Goal: Task Accomplishment & Management: Manage account settings

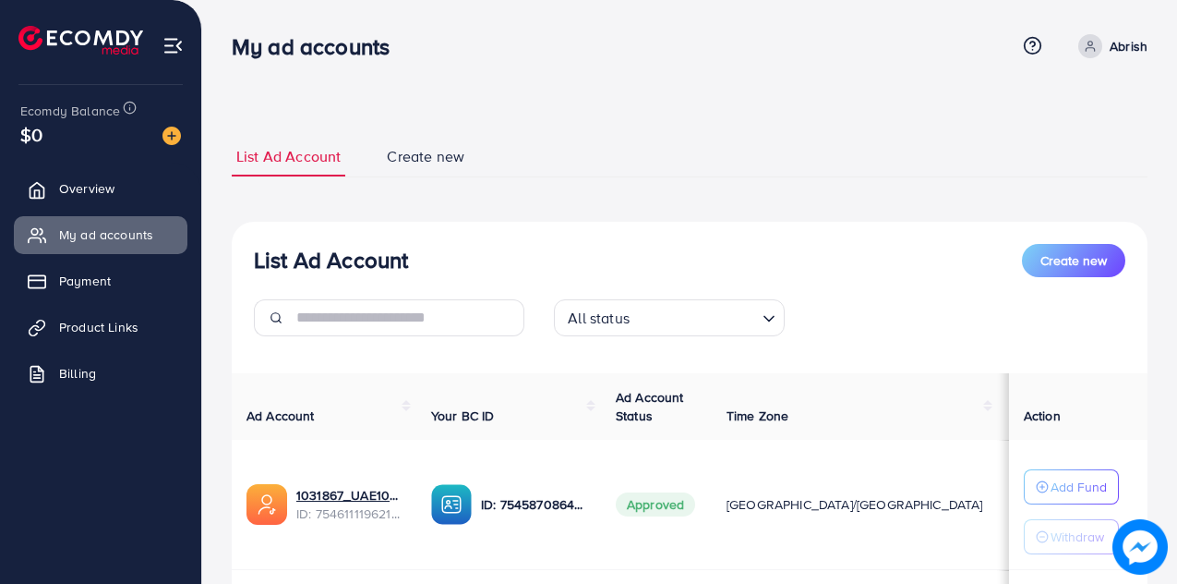
scroll to position [246, 0]
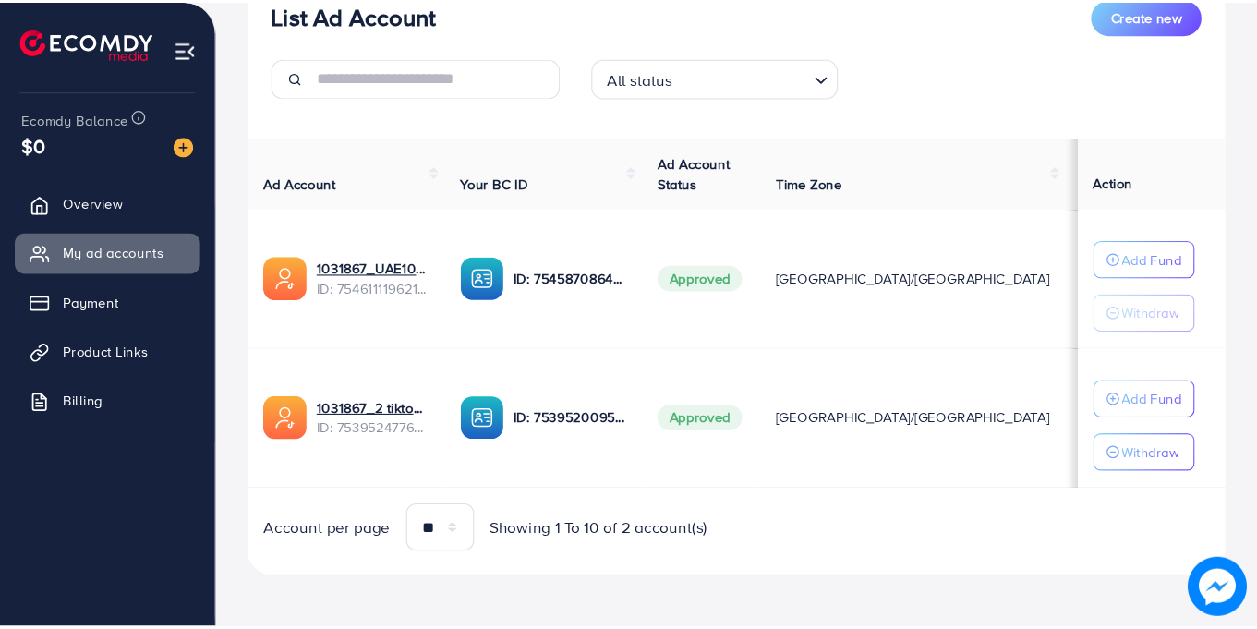
scroll to position [204, 0]
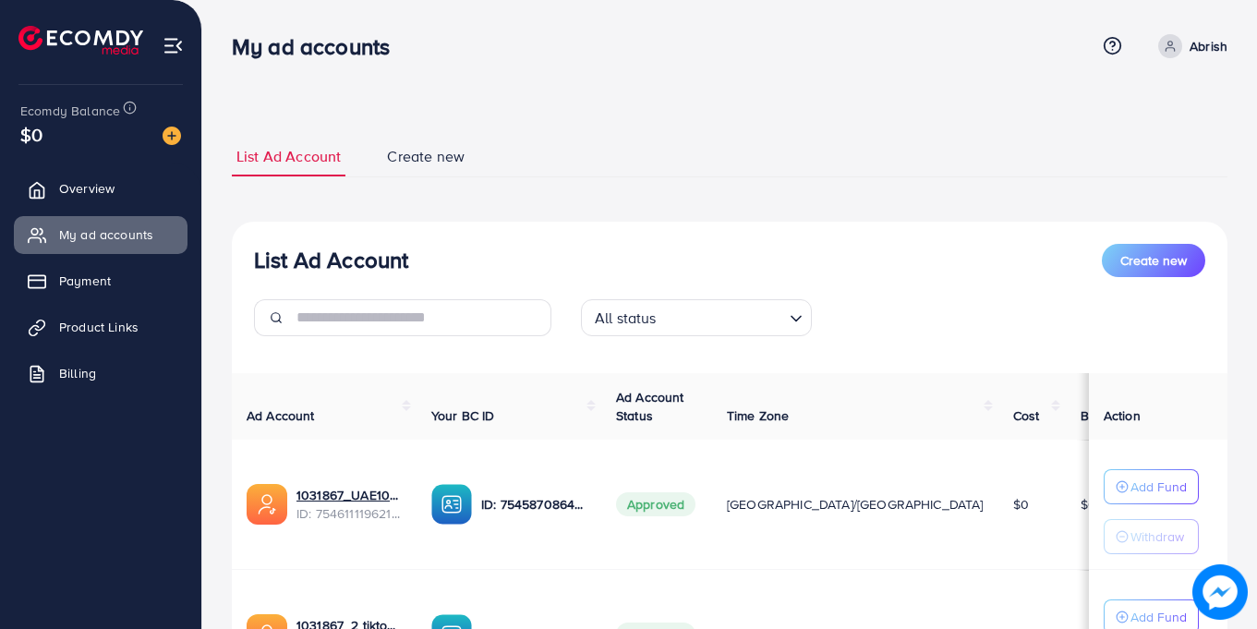
scroll to position [204, 0]
